Goal: Navigation & Orientation: Find specific page/section

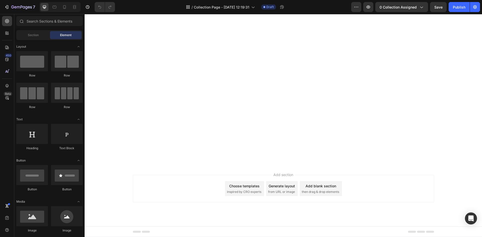
scroll to position [1028, 0]
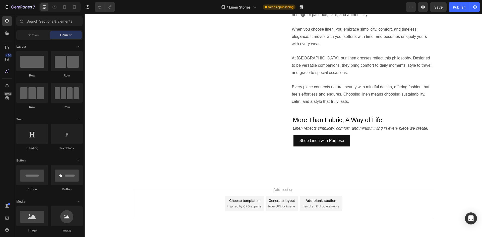
scroll to position [441, 0]
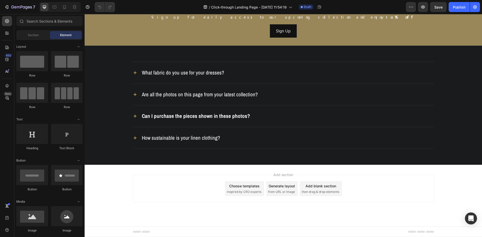
scroll to position [1017, 0]
